Goal: Answer question/provide support

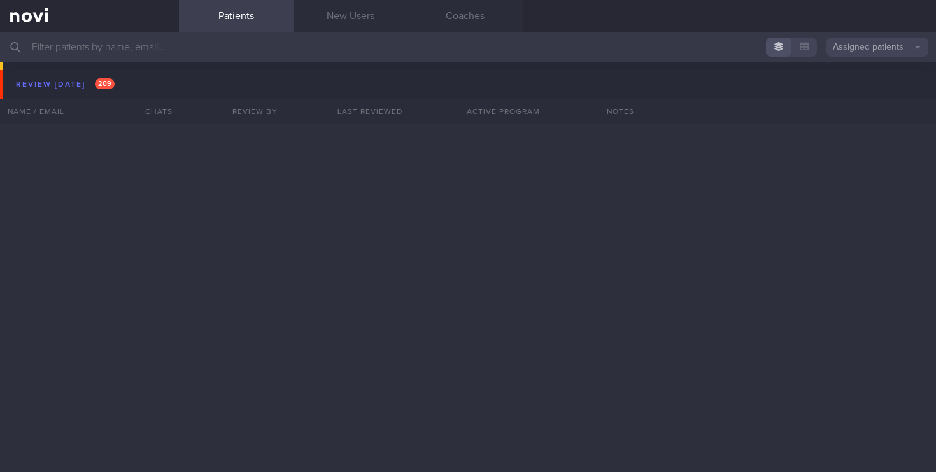
click at [138, 50] on input "text" at bounding box center [468, 47] width 936 height 31
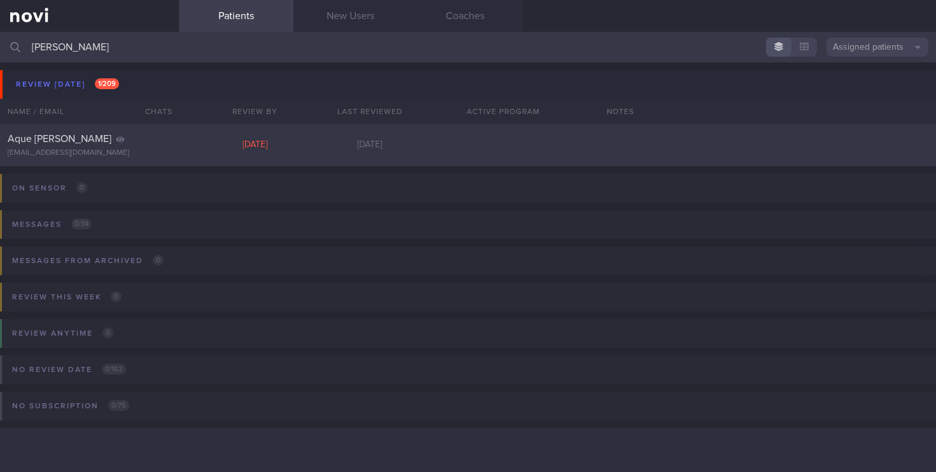
type input "[PERSON_NAME]"
click at [131, 144] on div "Aque [PERSON_NAME]" at bounding box center [88, 138] width 160 height 13
select select "5"
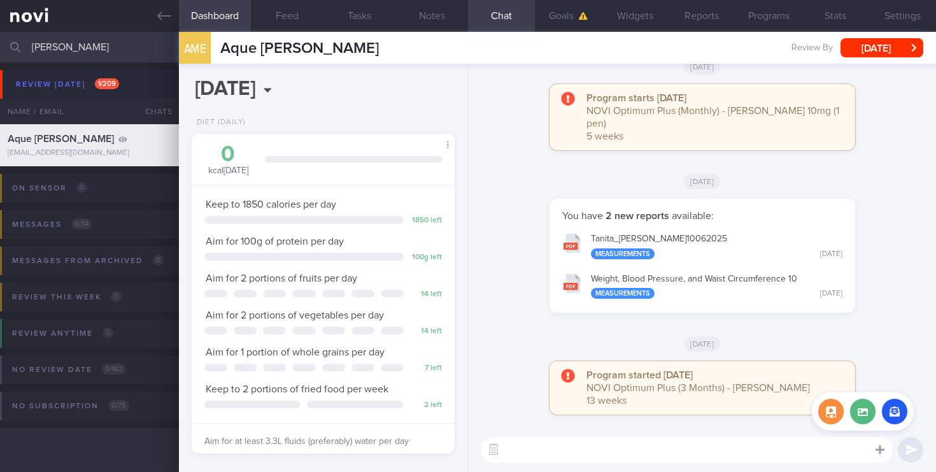
scroll to position [138, 240]
click at [897, 412] on button "button" at bounding box center [894, 411] width 25 height 25
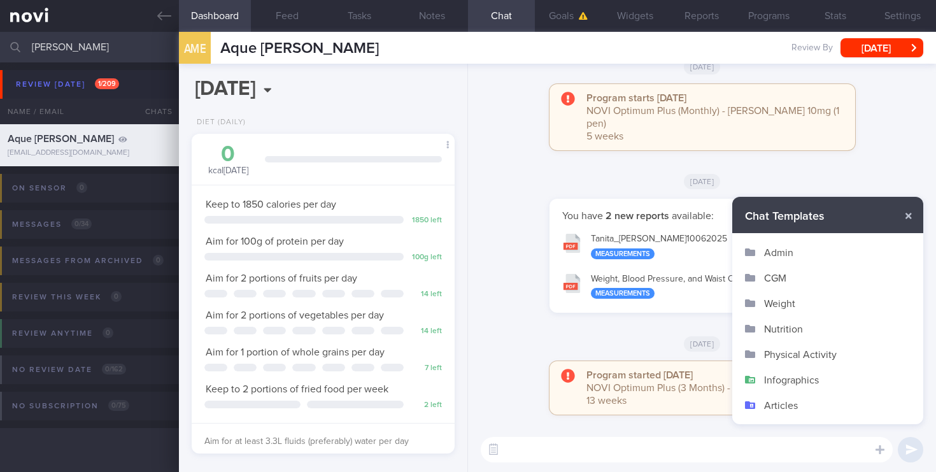
click at [784, 377] on button "Infographics" at bounding box center [827, 379] width 191 height 25
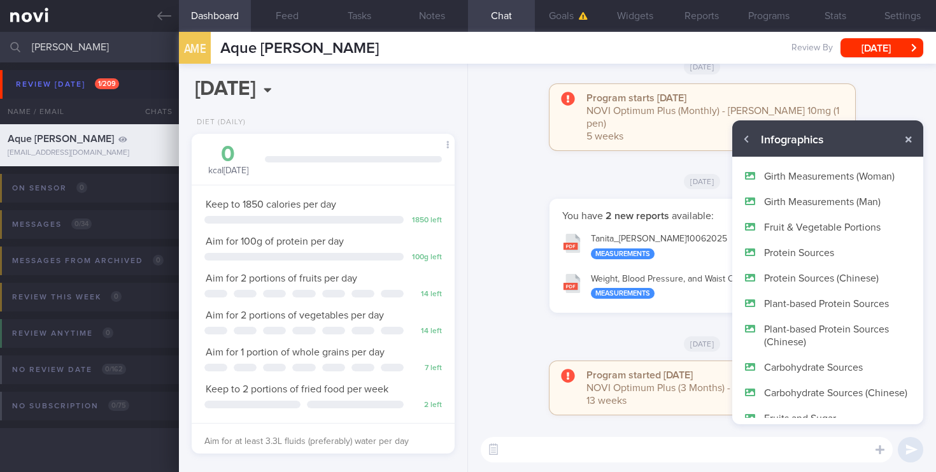
click at [792, 248] on button "Protein Sources" at bounding box center [827, 251] width 191 height 25
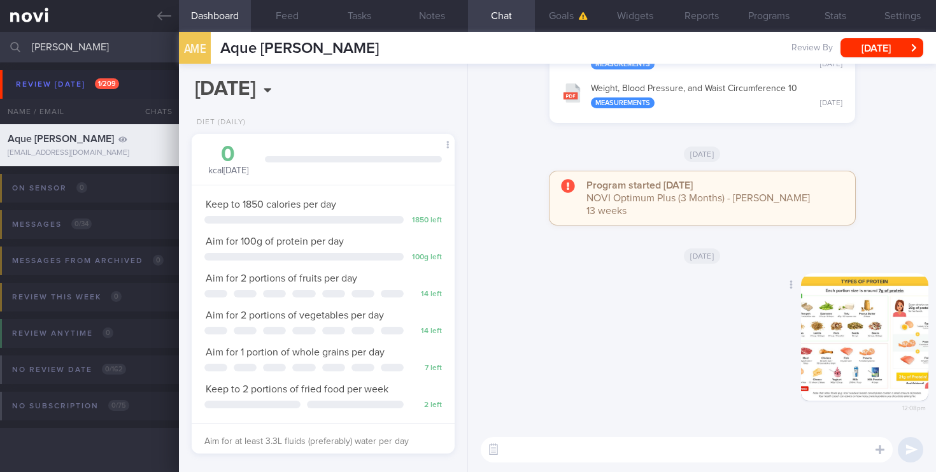
click at [823, 343] on button "button" at bounding box center [864, 336] width 127 height 127
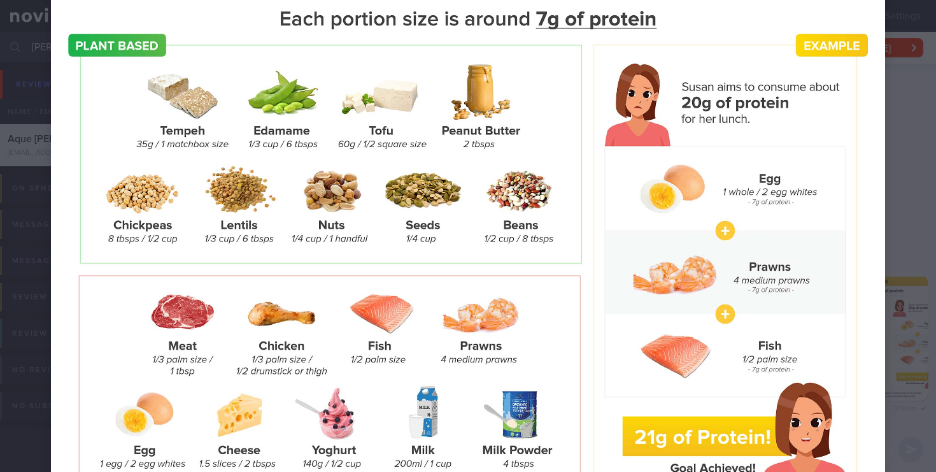
scroll to position [124, 0]
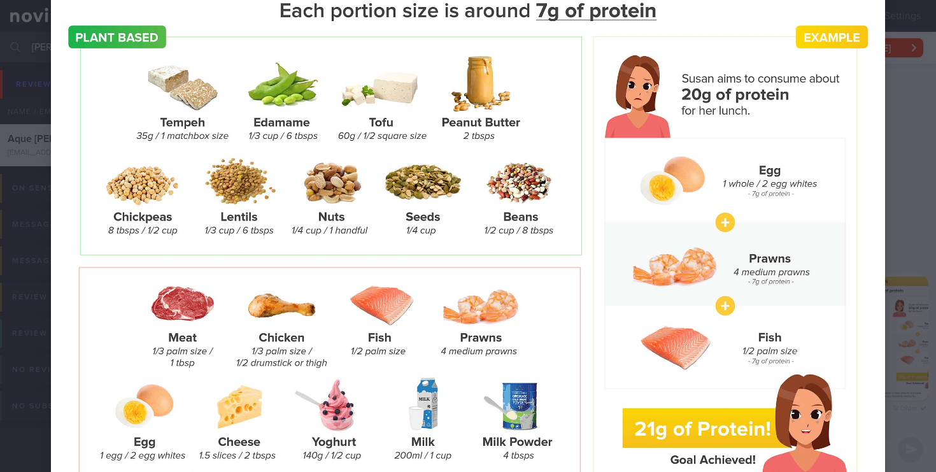
click at [893, 173] on div at bounding box center [468, 235] width 936 height 719
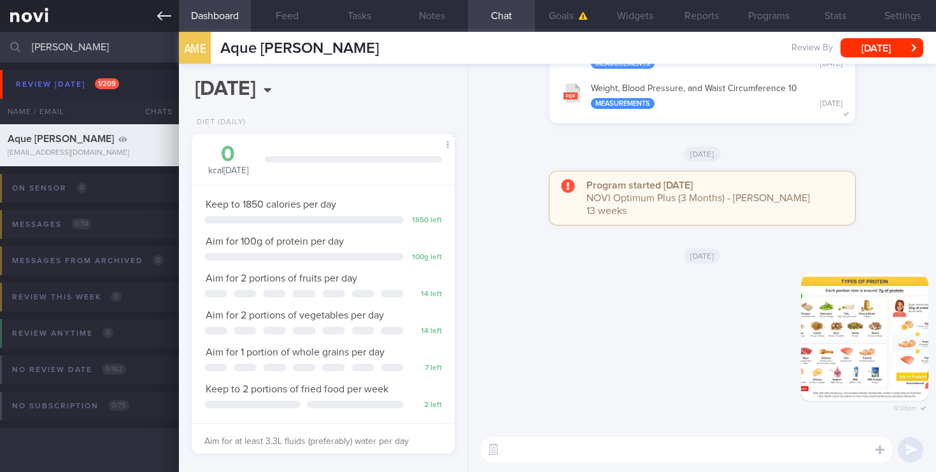
drag, startPoint x: 100, startPoint y: 48, endPoint x: 0, endPoint y: 28, distance: 102.0
click at [0, 28] on div "Patients New Users Coaches [PERSON_NAME] Assigned patients Assigned patients Al…" at bounding box center [468, 236] width 936 height 472
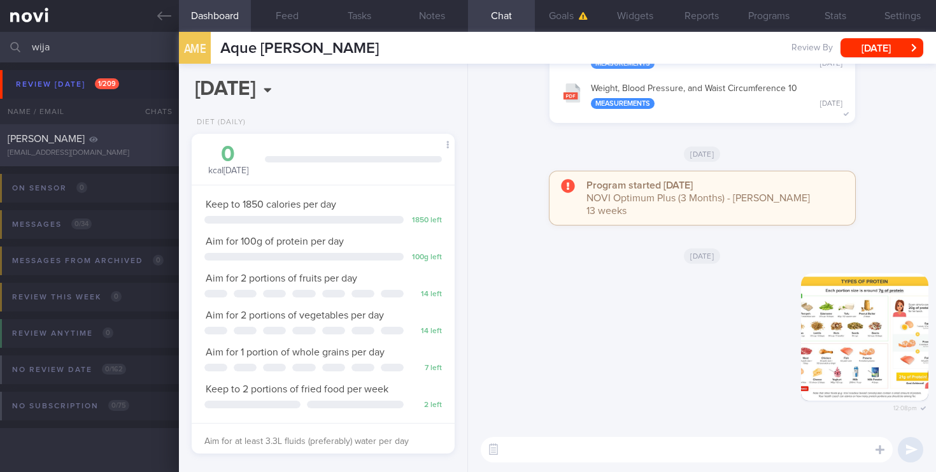
type input "wija"
click at [85, 141] on span "[PERSON_NAME]" at bounding box center [46, 139] width 77 height 10
type input "2024"
select select "0"
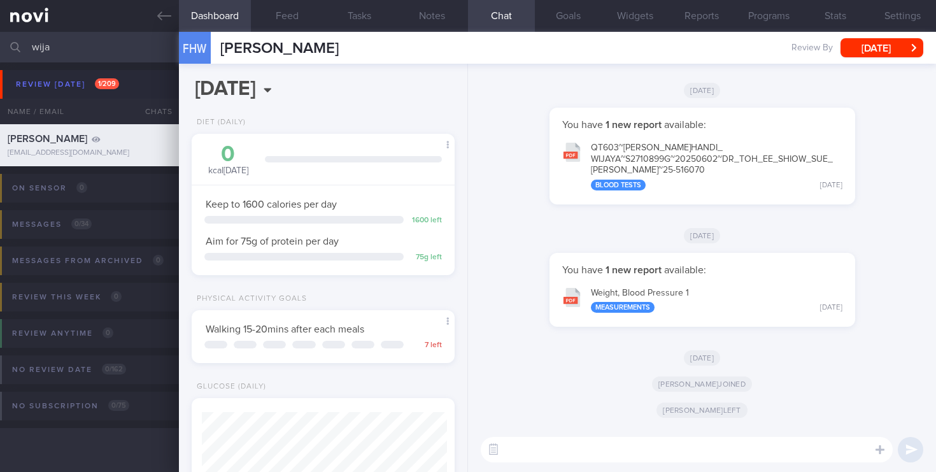
scroll to position [122, 245]
click at [890, 420] on button "button" at bounding box center [894, 411] width 25 height 25
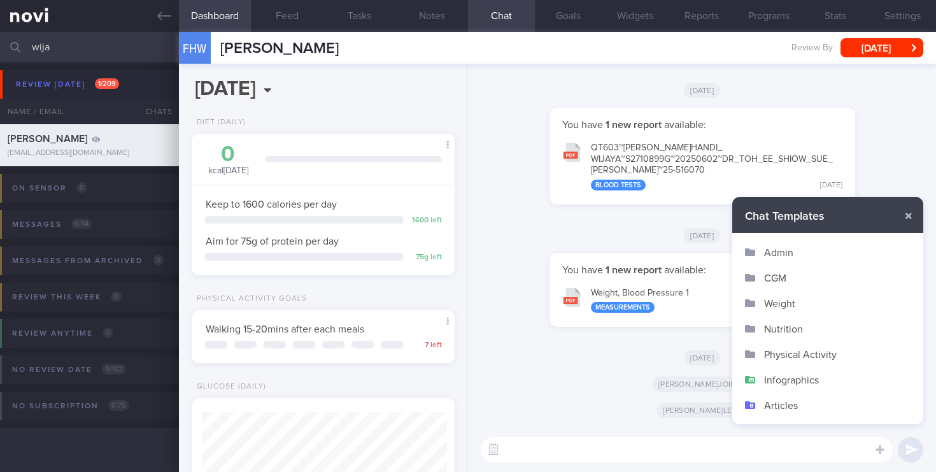
click at [589, 346] on div "[DATE]" at bounding box center [702, 352] width 453 height 26
